Goal: Find contact information: Find contact information

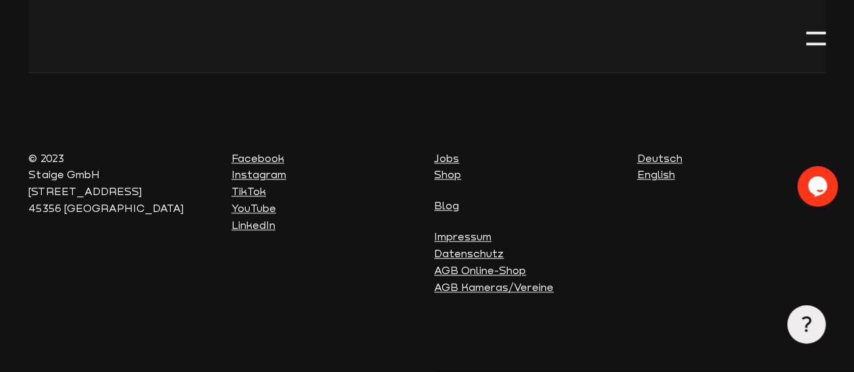
scroll to position [8407, 0]
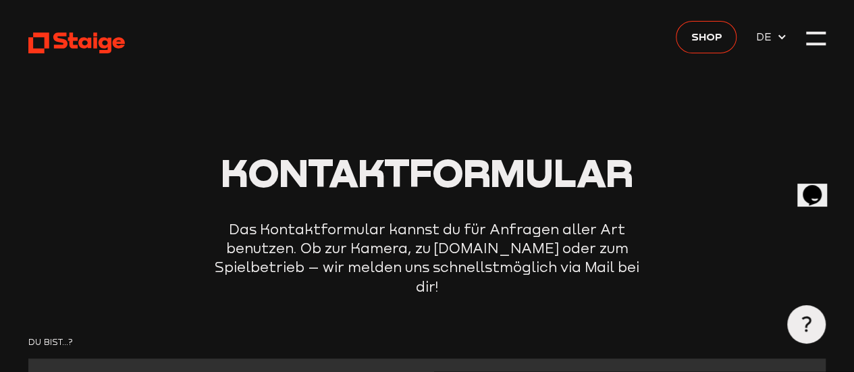
click at [81, 38] on use at bounding box center [77, 42] width 97 height 21
